Goal: Task Accomplishment & Management: Manage account settings

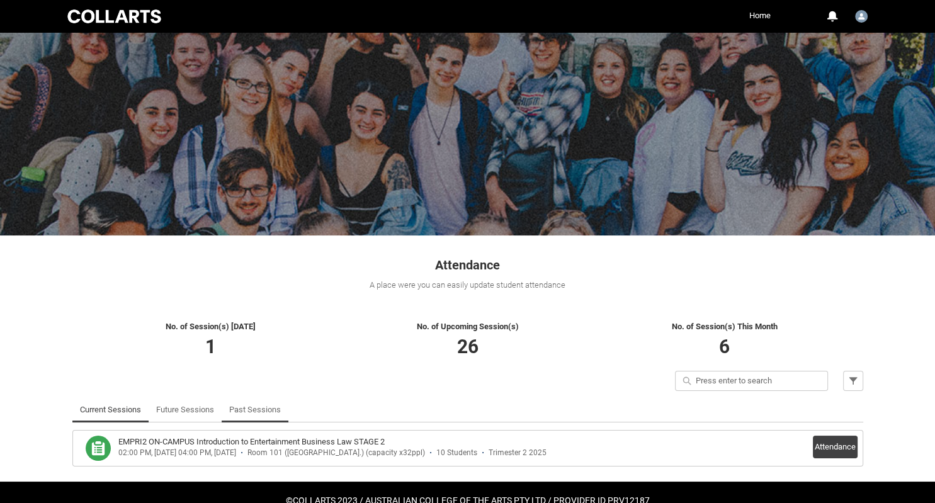
click at [253, 408] on link "Past Sessions" at bounding box center [255, 409] width 52 height 25
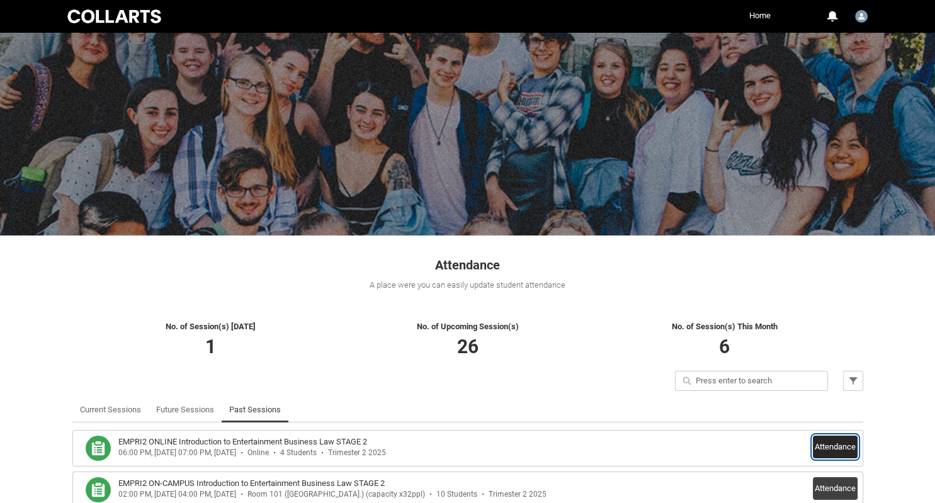
click at [832, 445] on button "Attendance" at bounding box center [835, 447] width 45 height 23
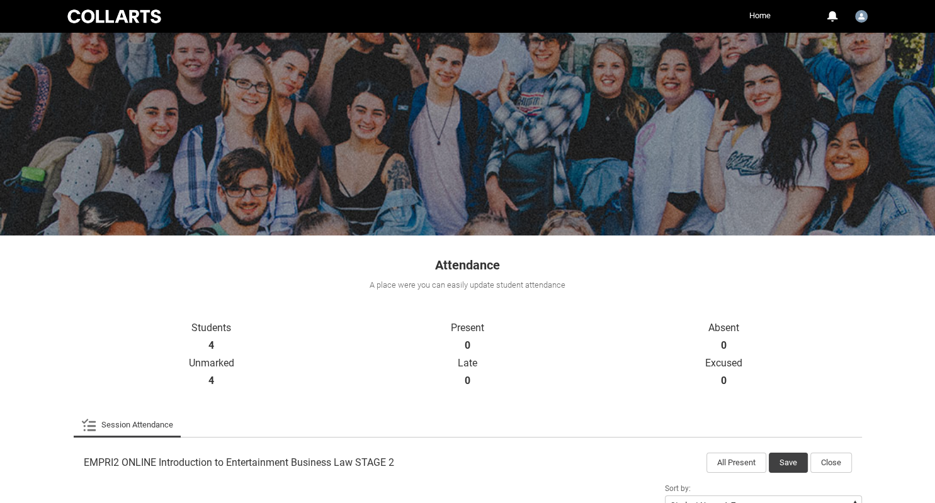
scroll to position [243, 0]
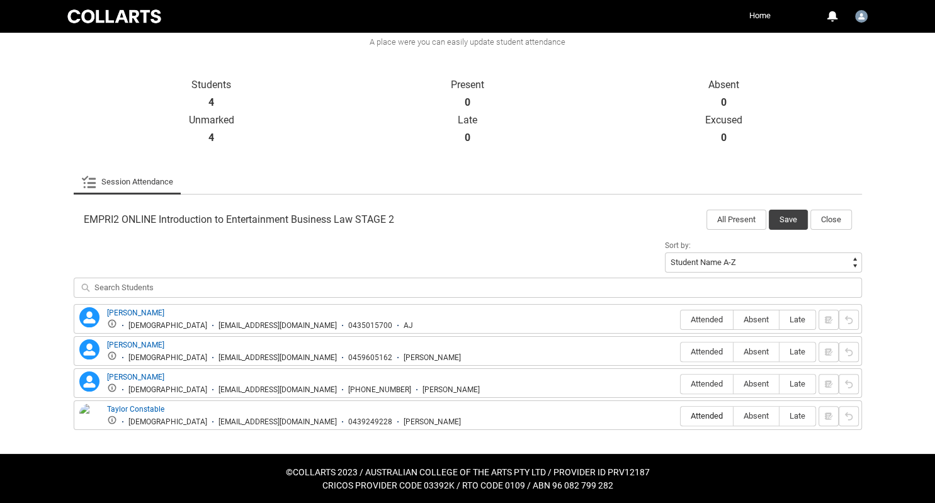
click at [710, 414] on span "Attended" at bounding box center [707, 415] width 52 height 9
click at [681, 416] on input "Attended" at bounding box center [680, 416] width 1 height 1
type lightning-radio-group "Attended"
radio input "true"
click at [755, 316] on span "Absent" at bounding box center [755, 319] width 45 height 9
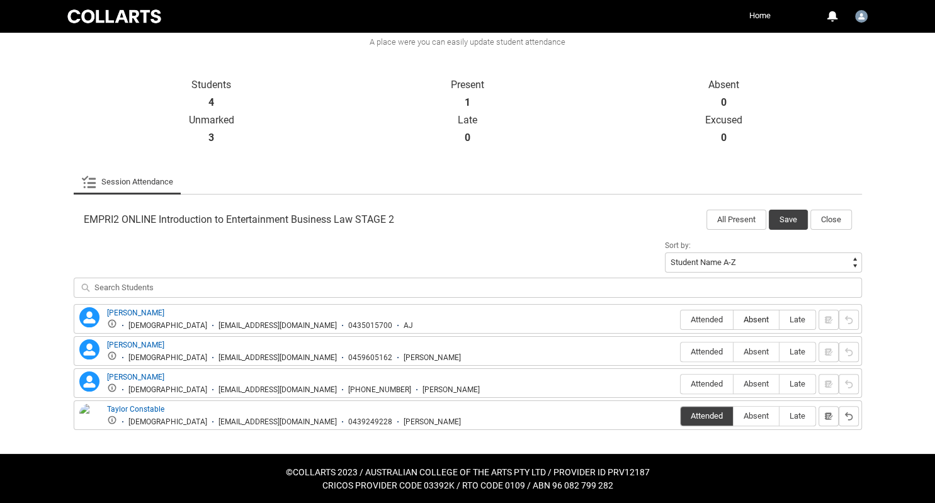
click at [733, 319] on input "Absent" at bounding box center [733, 319] width 1 height 1
type lightning-radio-group "Absent"
radio input "true"
click at [757, 350] on span "Absent" at bounding box center [755, 351] width 45 height 9
click at [733, 351] on input "Absent" at bounding box center [733, 351] width 1 height 1
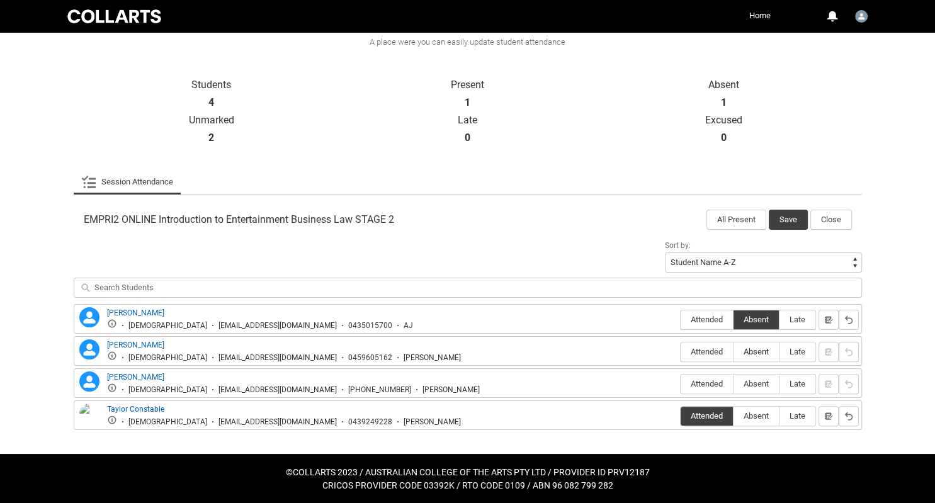
type lightning-radio-group "Absent"
radio input "true"
click at [755, 380] on span "Absent" at bounding box center [755, 383] width 45 height 9
click at [733, 383] on input "Absent" at bounding box center [733, 383] width 1 height 1
type lightning-radio-group "Absent"
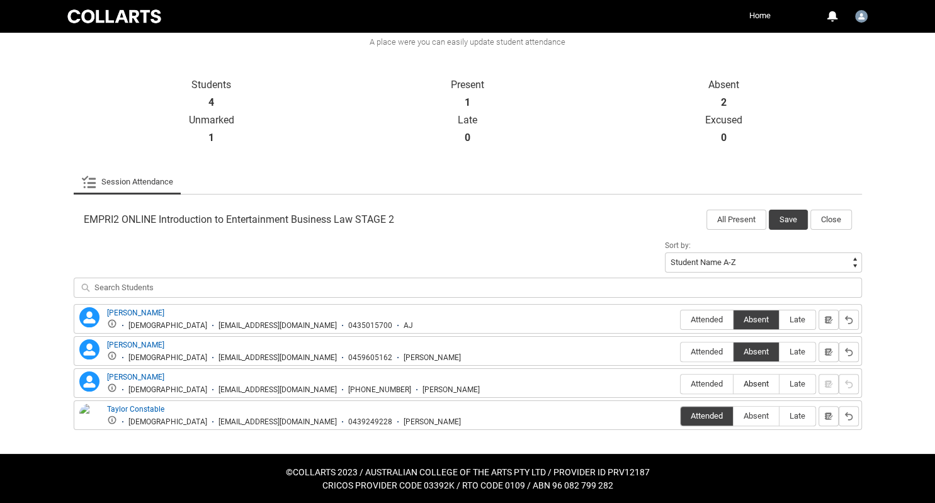
radio input "true"
click at [798, 220] on button "Save" at bounding box center [788, 220] width 39 height 20
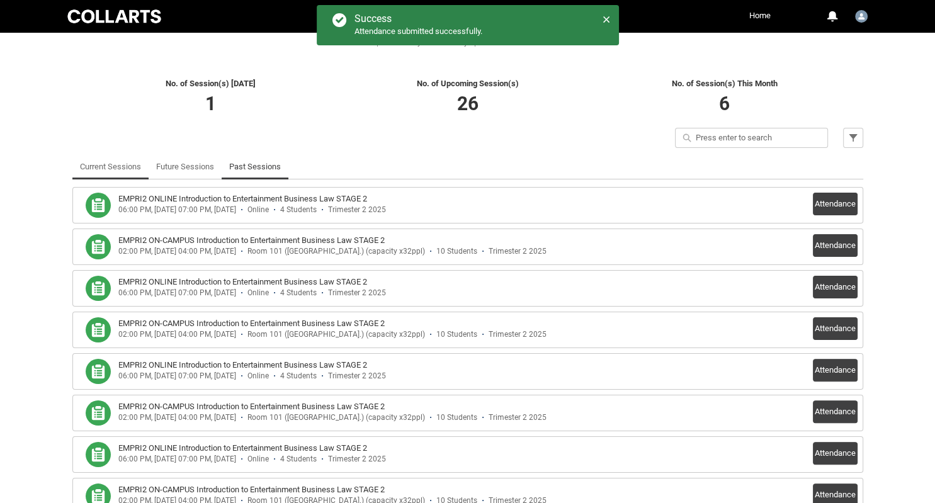
click at [110, 164] on link "Current Sessions" at bounding box center [110, 166] width 61 height 25
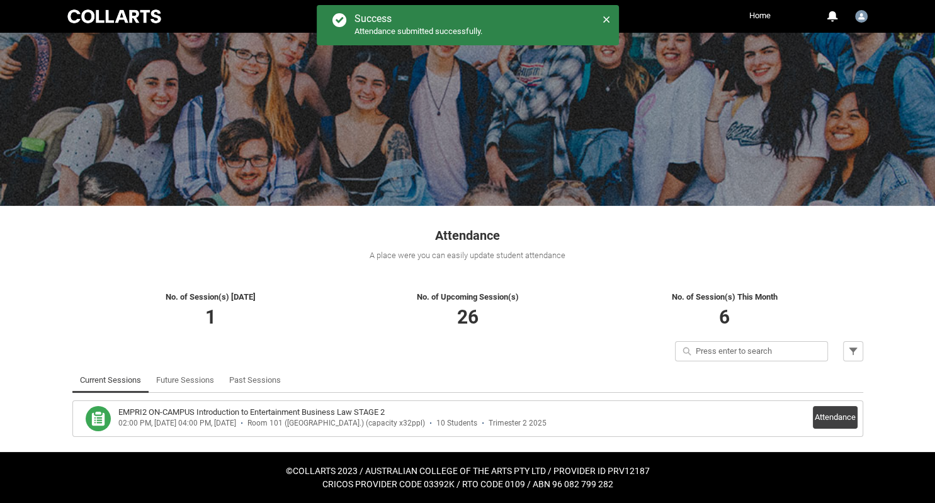
scroll to position [29, 0]
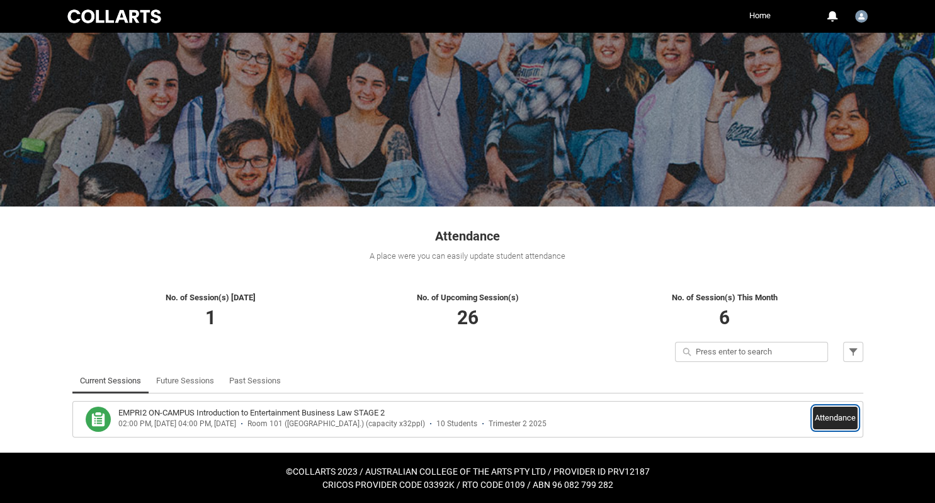
click at [839, 417] on button "Attendance" at bounding box center [835, 418] width 45 height 23
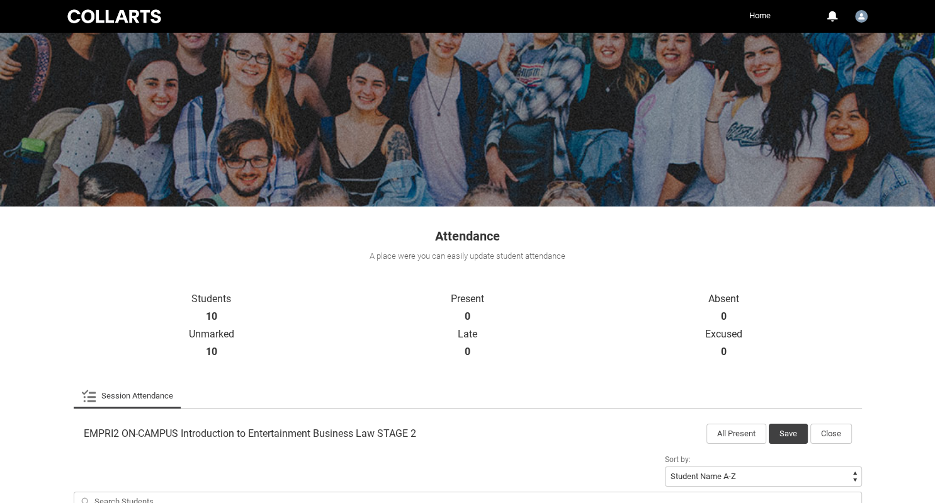
click at [917, 320] on div "Skip to Main Content Collarts Education Community Home More 0 Notifications Pro…" at bounding box center [467, 441] width 935 height 941
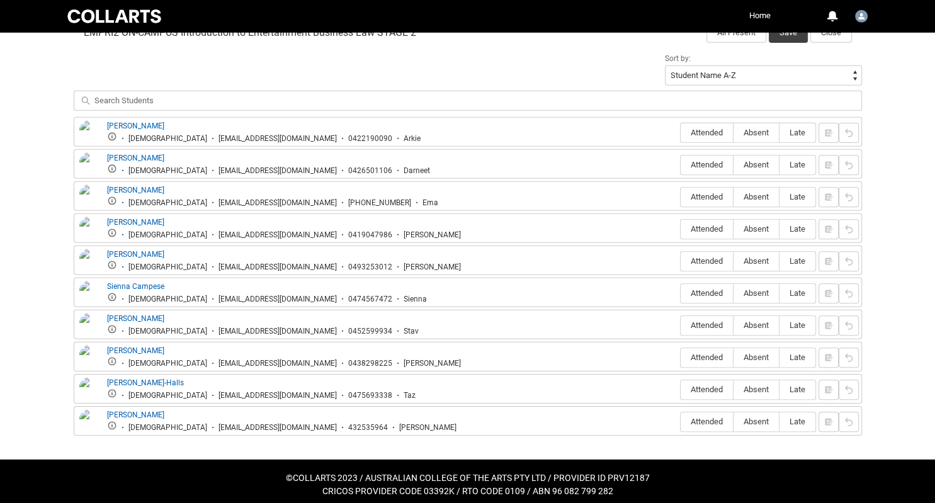
scroll to position [434, 0]
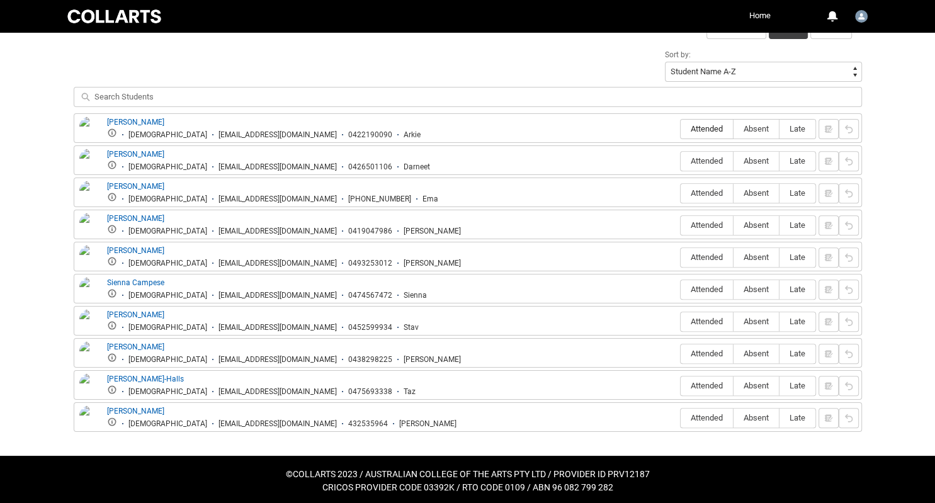
click at [715, 125] on span "Attended" at bounding box center [707, 128] width 52 height 9
click at [681, 128] on input "Attended" at bounding box center [680, 128] width 1 height 1
type lightning-radio-group "Attended"
radio input "true"
click at [708, 190] on span "Attended" at bounding box center [707, 192] width 52 height 9
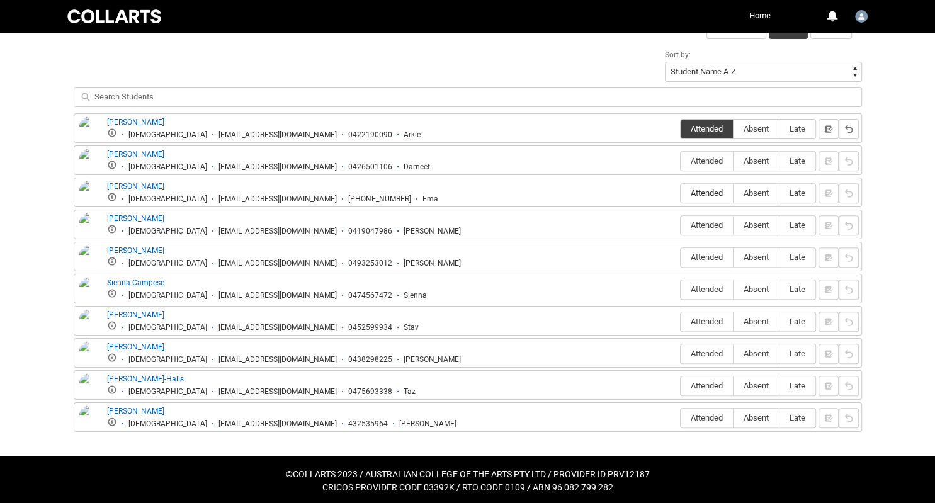
click at [681, 193] on input "Attended" at bounding box center [680, 193] width 1 height 1
type lightning-radio-group "Attended"
radio input "true"
click at [705, 218] on label "Attended" at bounding box center [707, 226] width 52 height 20
click at [681, 225] on input "Attended" at bounding box center [680, 225] width 1 height 1
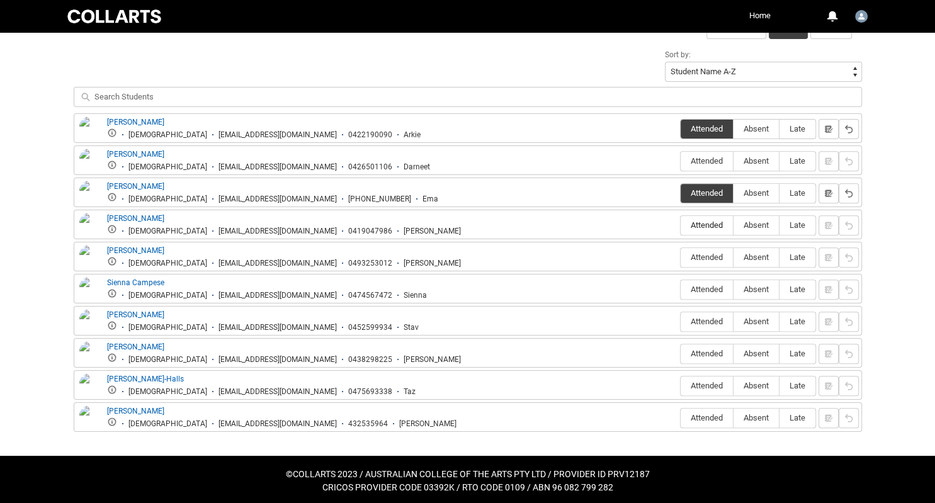
type lightning-radio-group "Attended"
radio input "true"
click at [689, 286] on span "Attended" at bounding box center [707, 289] width 52 height 9
click at [681, 289] on input "Attended" at bounding box center [680, 289] width 1 height 1
type lightning-radio-group "Attended"
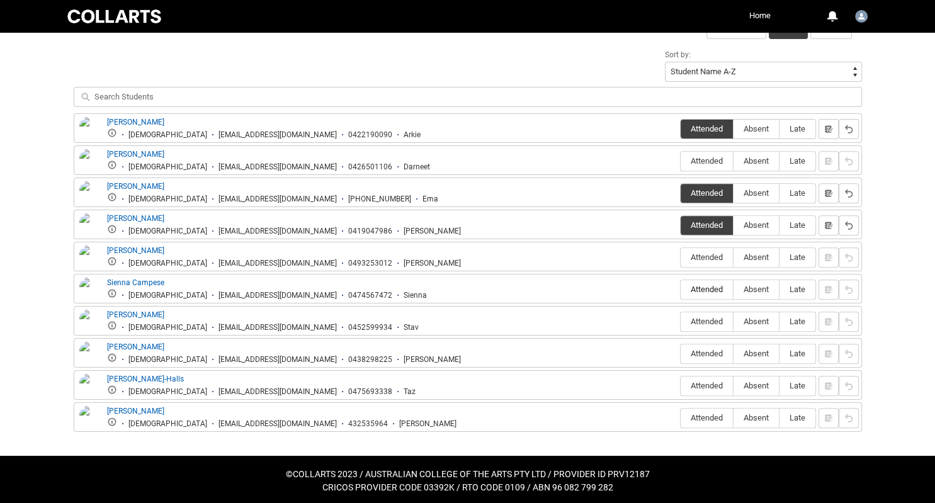
radio input "true"
click at [701, 321] on span "Attended" at bounding box center [707, 321] width 52 height 9
click at [681, 321] on input "Attended" at bounding box center [680, 321] width 1 height 1
type lightning-radio-group "Attended"
radio input "true"
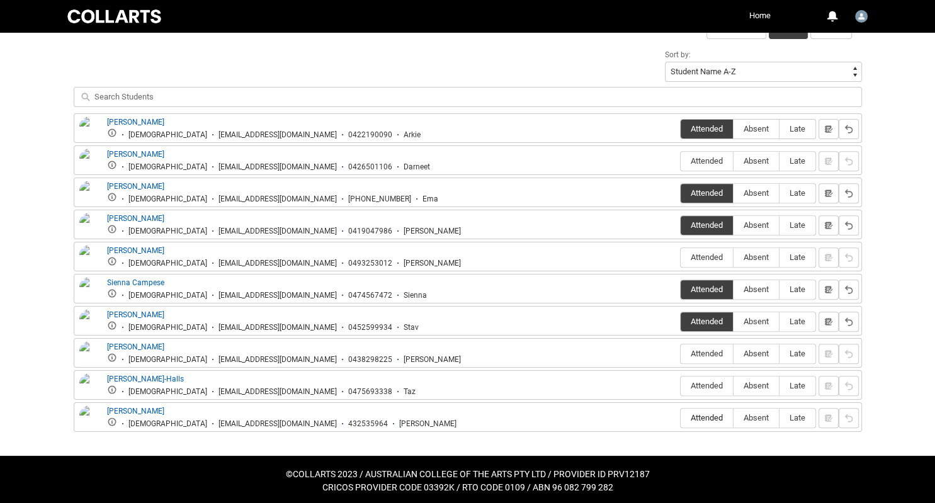
click at [707, 417] on span "Attended" at bounding box center [707, 417] width 52 height 9
click at [681, 417] on input "Attended" at bounding box center [680, 417] width 1 height 1
type lightning-radio-group "Attended"
radio input "true"
click at [751, 155] on label "Absent" at bounding box center [755, 162] width 45 height 20
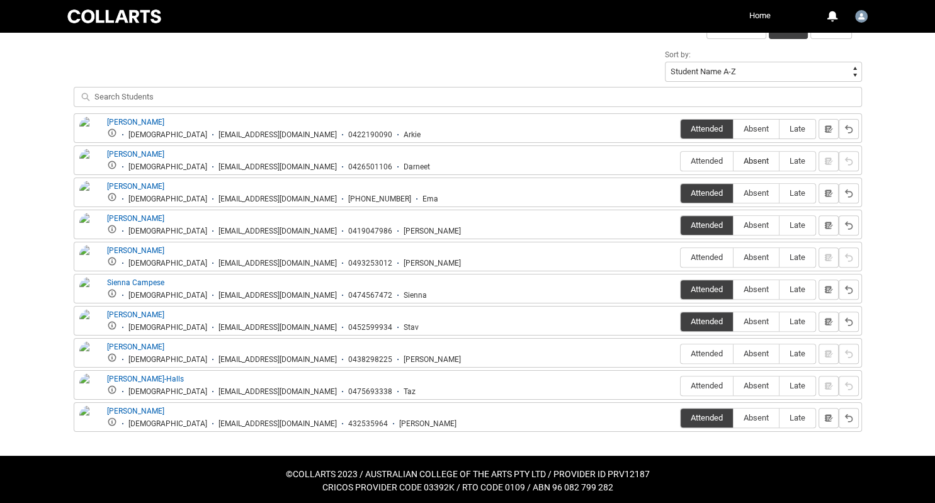
click at [733, 161] on input "Absent" at bounding box center [733, 161] width 1 height 1
type lightning-radio-group "Absent"
radio input "true"
click at [760, 255] on span "Absent" at bounding box center [755, 256] width 45 height 9
click at [733, 257] on input "Absent" at bounding box center [733, 257] width 1 height 1
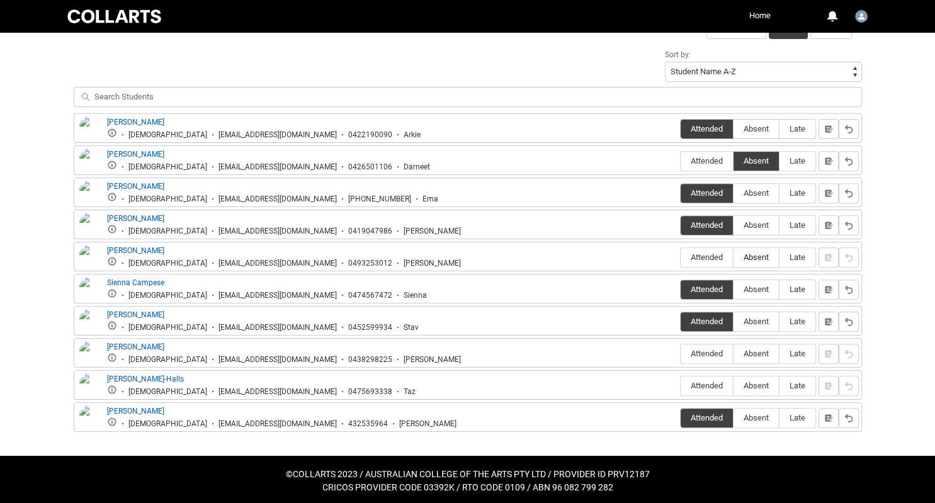
type lightning-radio-group "Absent"
radio input "true"
click at [750, 356] on span "Absent" at bounding box center [755, 353] width 45 height 9
click at [733, 354] on input "Absent" at bounding box center [733, 353] width 1 height 1
type lightning-radio-group "Absent"
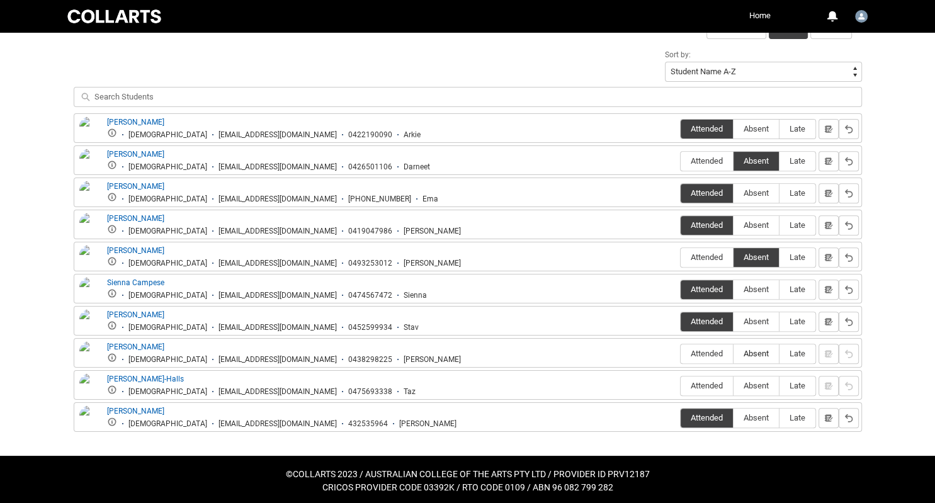
radio input "true"
click at [754, 376] on label "Absent" at bounding box center [755, 386] width 45 height 20
click at [733, 385] on input "Absent" at bounding box center [733, 385] width 1 height 1
type lightning-radio-group "Absent"
radio input "true"
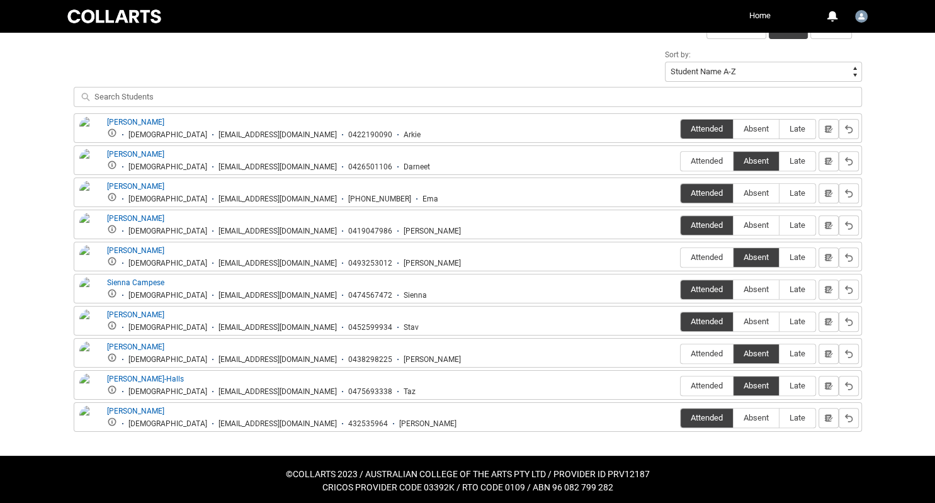
click at [907, 292] on div "Skip to Main Content Collarts Education Community Home More 0 Notifications Pro…" at bounding box center [467, 36] width 935 height 941
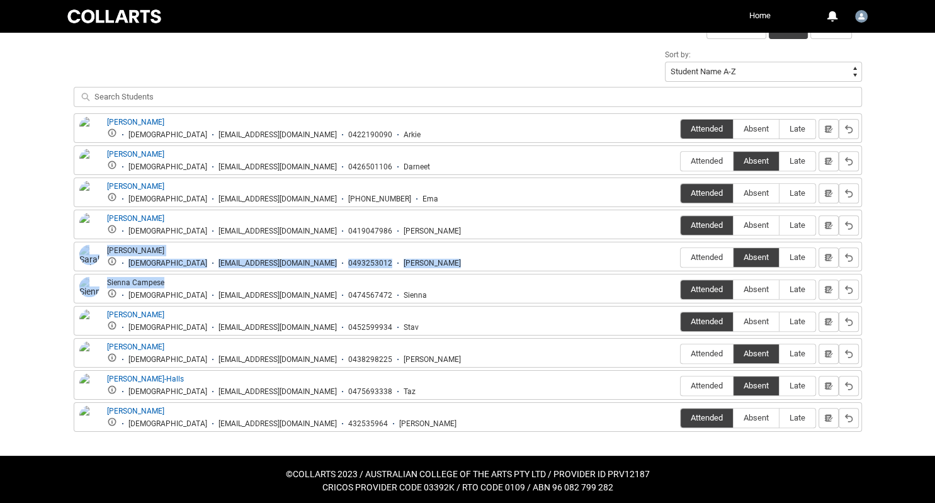
drag, startPoint x: 907, startPoint y: 292, endPoint x: 910, endPoint y: 246, distance: 46.7
click at [910, 246] on div "Skip to Main Content Collarts Education Community Home More 0 Notifications Pro…" at bounding box center [467, 36] width 935 height 941
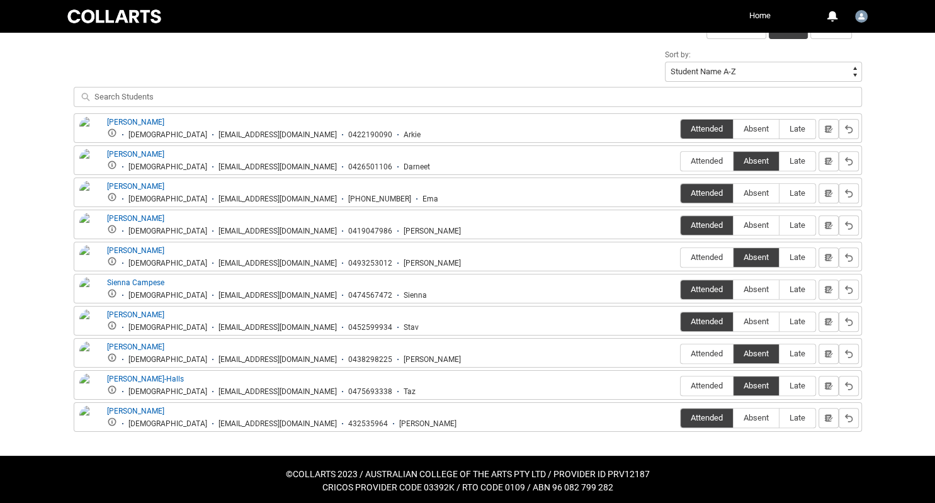
click at [277, 58] on div "Sort by: Student Name A-Z Student Name Z-A Student Last Name A-Z Student Last N…" at bounding box center [468, 80] width 788 height 67
click at [902, 249] on div "Skip to Main Content Collarts Education Community Home More 0 Notifications Pro…" at bounding box center [467, 36] width 935 height 941
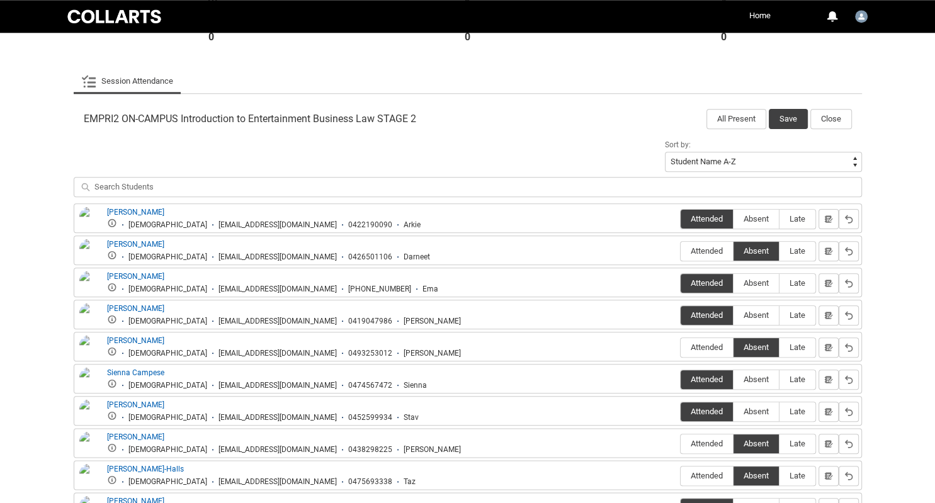
scroll to position [334, 0]
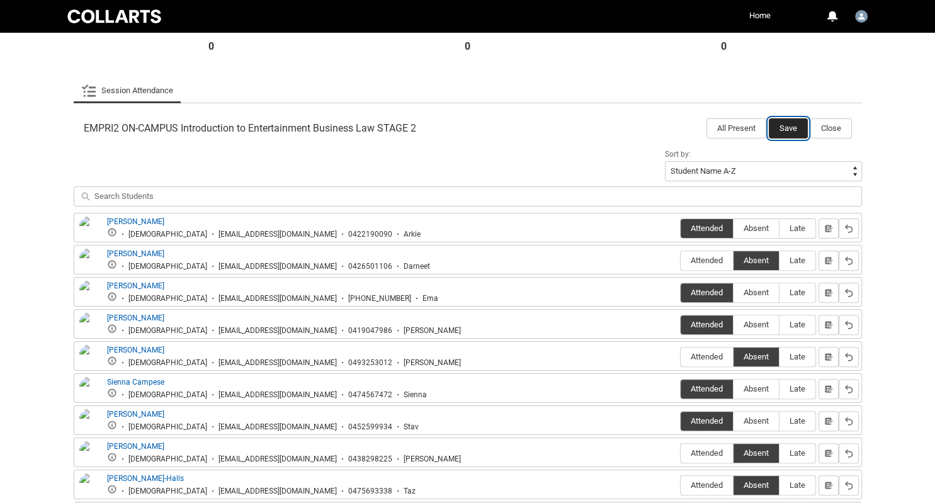
click at [784, 127] on button "Save" at bounding box center [788, 128] width 39 height 20
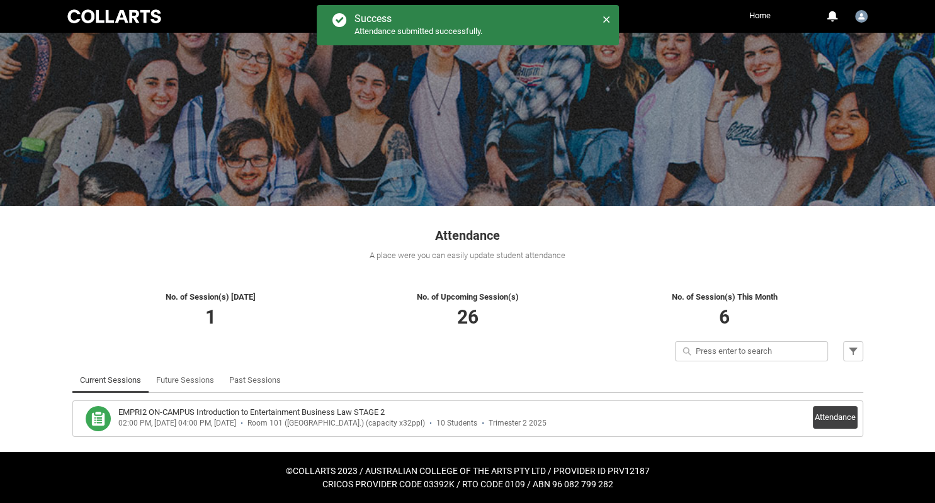
scroll to position [29, 0]
